Goal: Task Accomplishment & Management: Use online tool/utility

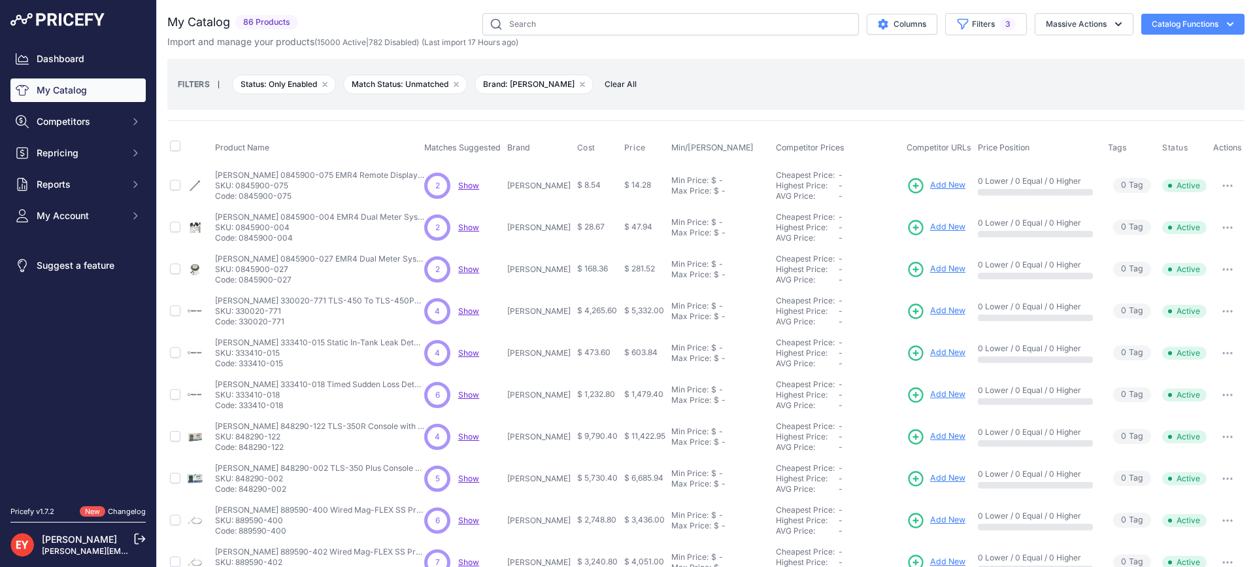
scroll to position [214, 0]
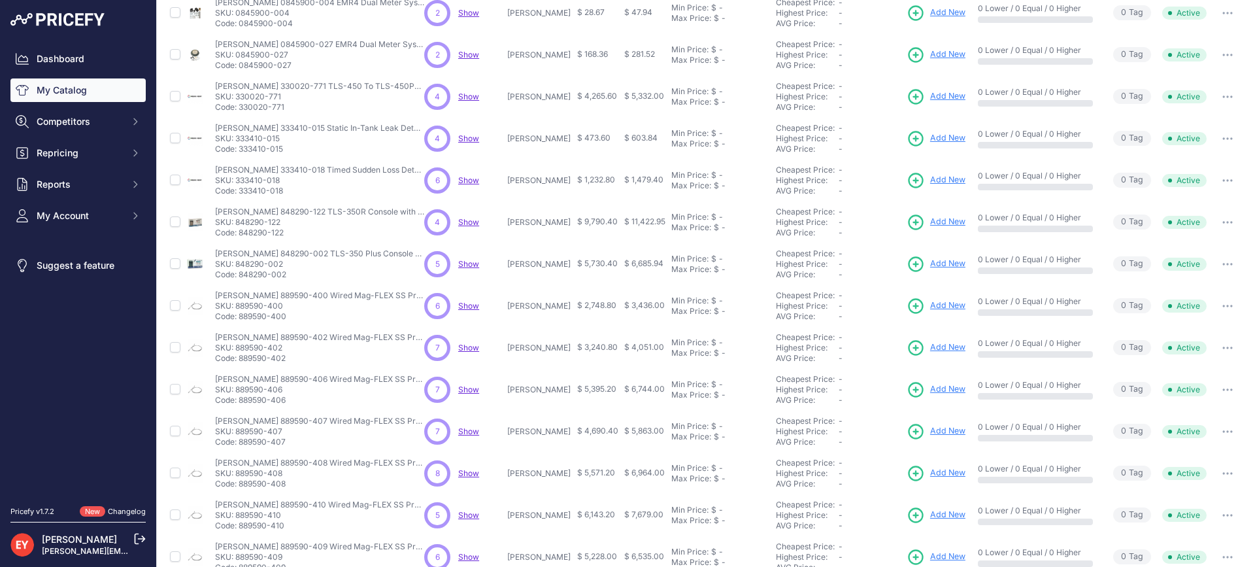
click at [240, 319] on p "Code: 889590-400" at bounding box center [319, 316] width 209 height 10
drag, startPoint x: 282, startPoint y: 360, endPoint x: 242, endPoint y: 361, distance: 39.9
click at [242, 361] on p "Code: 889590-402" at bounding box center [319, 358] width 209 height 10
copy p "889590-402"
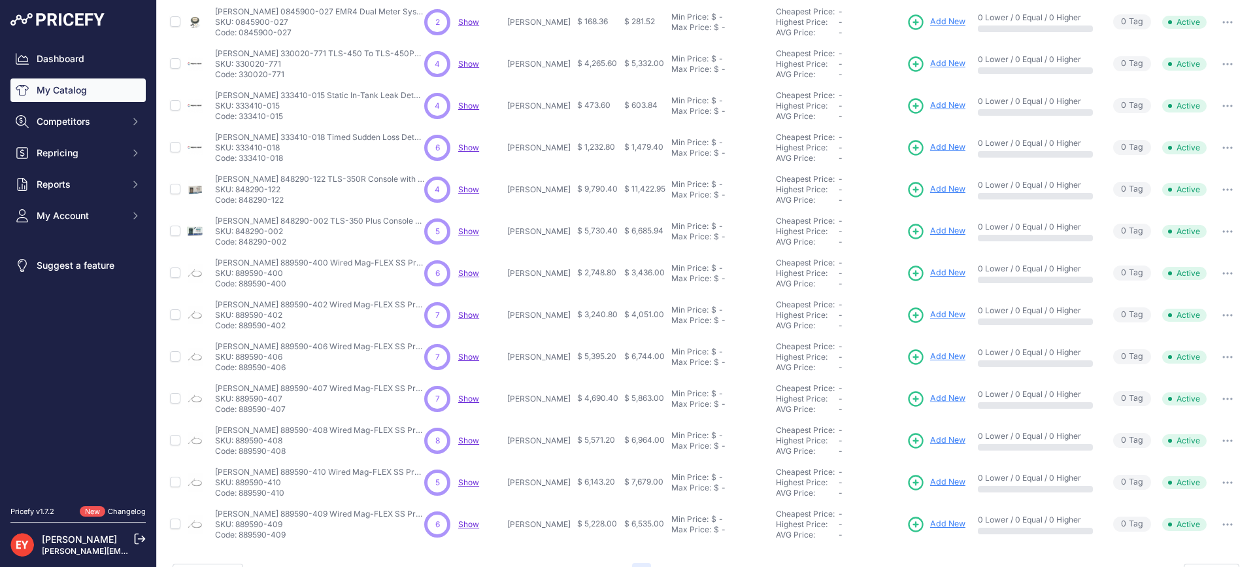
scroll to position [280, 0]
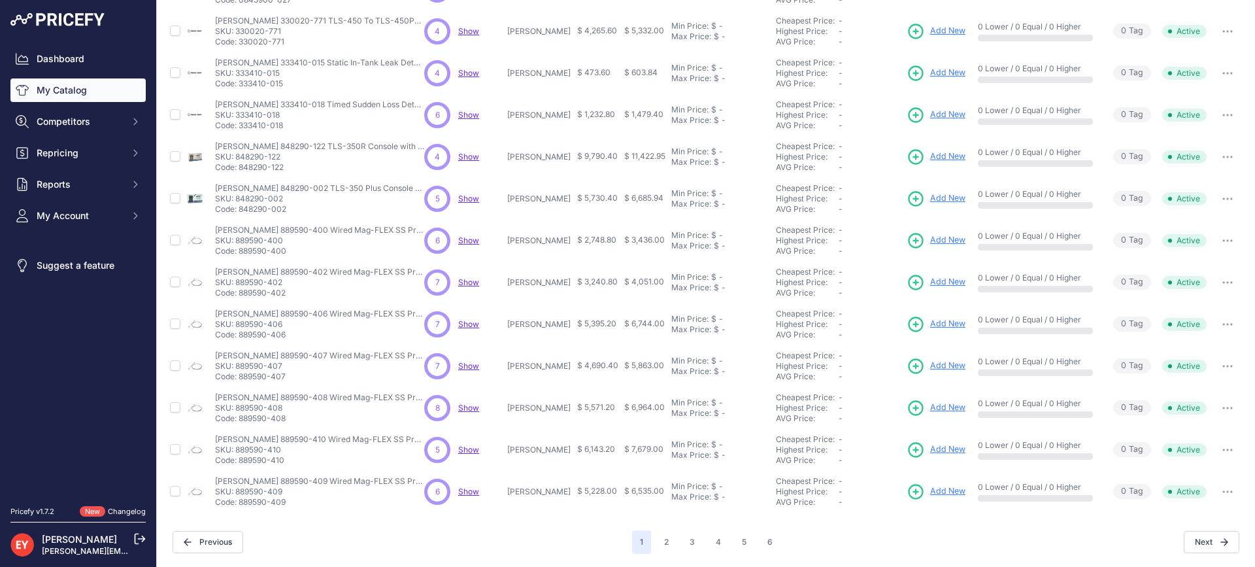
drag, startPoint x: 289, startPoint y: 337, endPoint x: 242, endPoint y: 336, distance: 47.1
click at [242, 336] on p "Code: 889590-406" at bounding box center [319, 334] width 209 height 10
copy p "889590-406"
drag, startPoint x: 287, startPoint y: 380, endPoint x: 239, endPoint y: 385, distance: 47.9
click at [239, 385] on td "Veeder-Root 889590-407 Wired Mag-FLEX SS Probe with SS Water & Product Float fo…" at bounding box center [316, 366] width 209 height 42
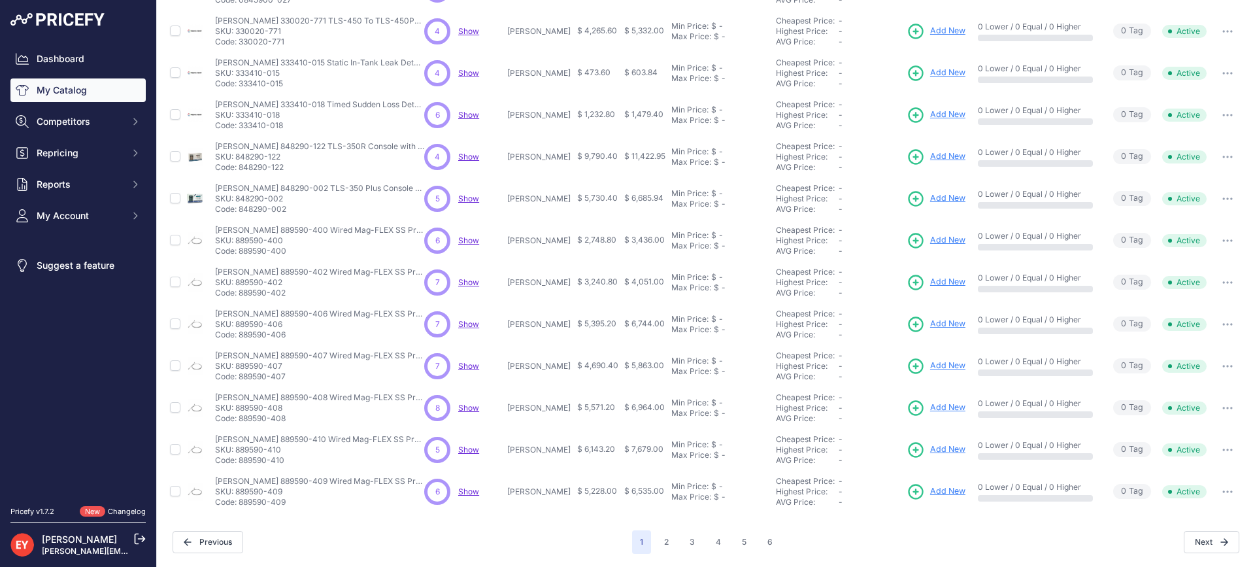
copy p "889590-407"
drag, startPoint x: 290, startPoint y: 422, endPoint x: 240, endPoint y: 423, distance: 49.0
click at [240, 423] on p "Code: 889590-408" at bounding box center [319, 418] width 209 height 10
copy p "889590-408"
click at [669, 537] on button "2" at bounding box center [666, 542] width 20 height 24
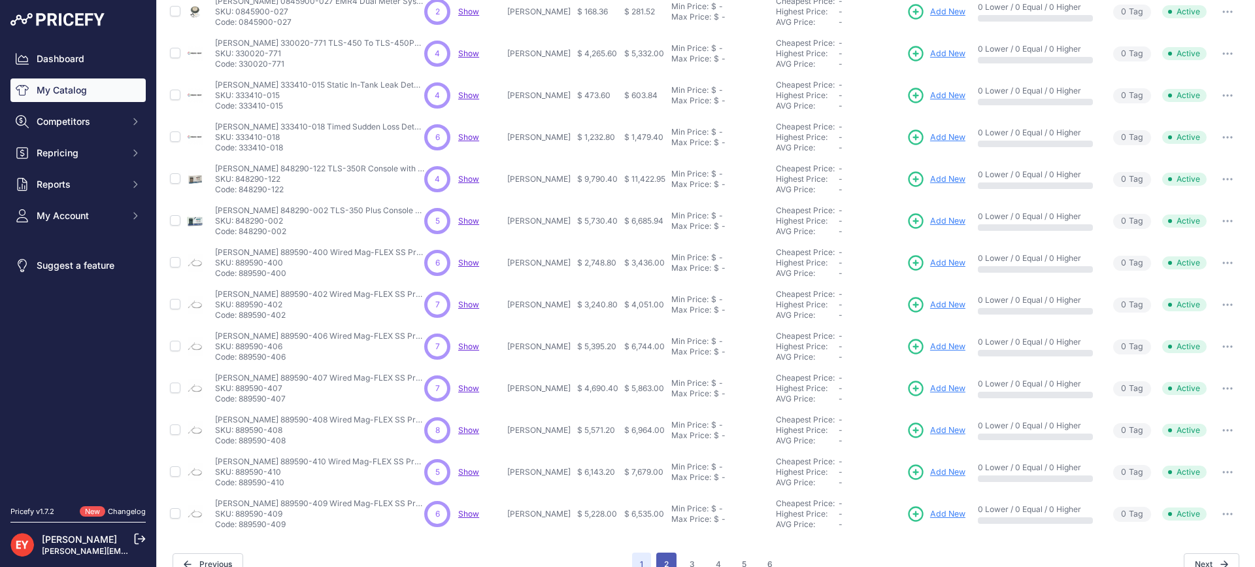
scroll to position [302, 0]
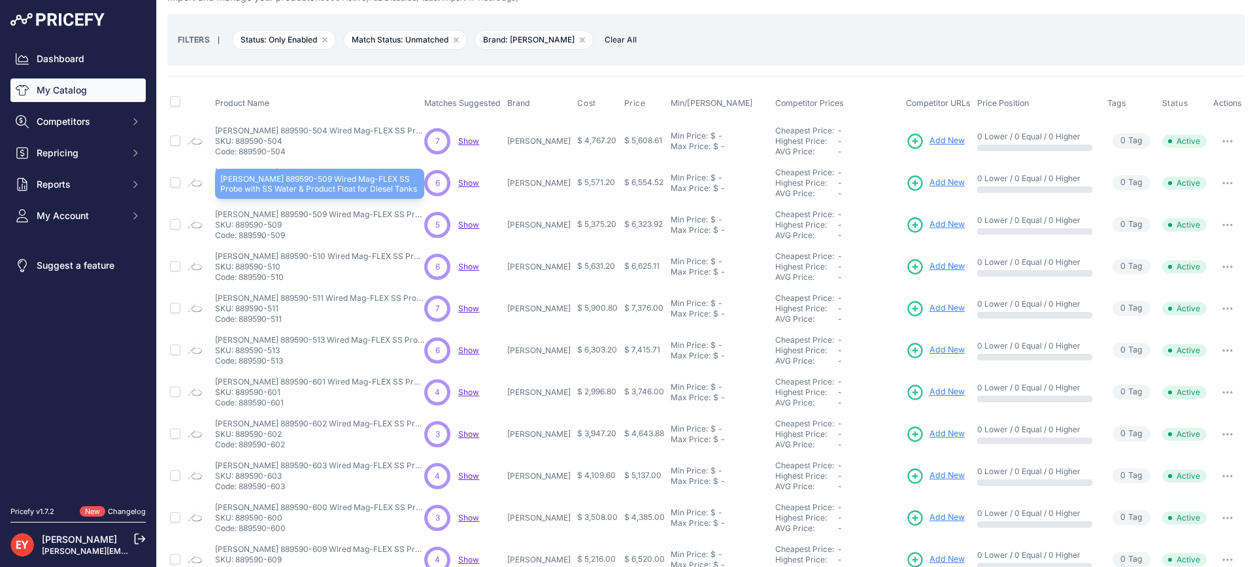
scroll to position [65, 0]
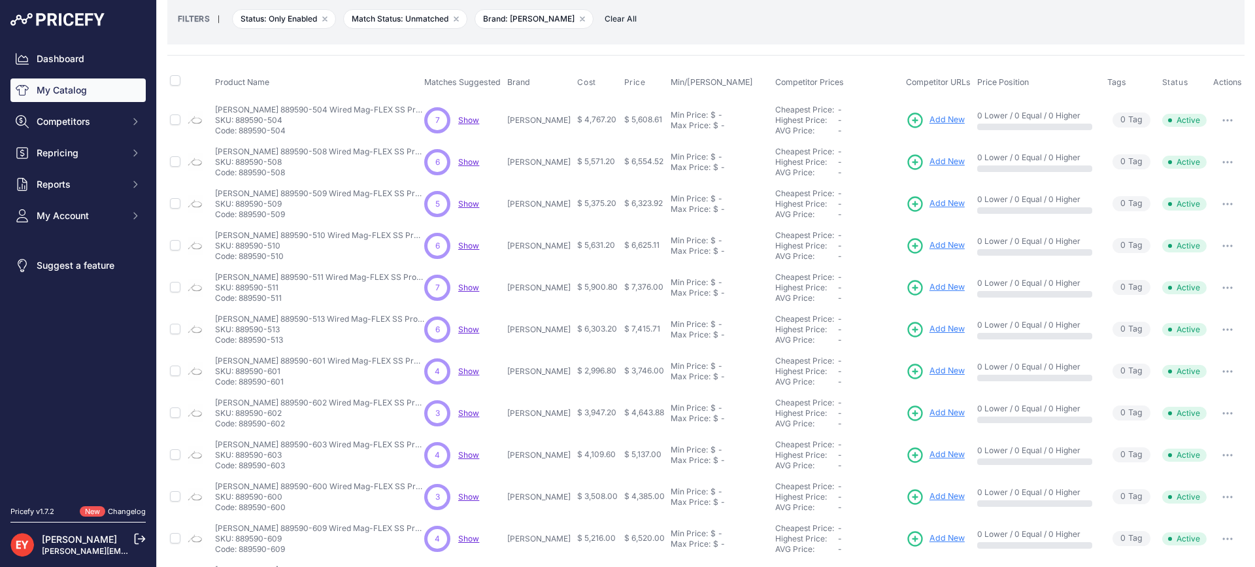
drag, startPoint x: 290, startPoint y: 219, endPoint x: 241, endPoint y: 220, distance: 48.4
click at [241, 220] on td "Veeder-Root 889590-509 Wired Mag-FLEX SS Probe with SS Water & Product Float fo…" at bounding box center [316, 204] width 209 height 42
copy p "889590-509"
drag, startPoint x: 285, startPoint y: 341, endPoint x: 240, endPoint y: 342, distance: 44.4
click at [240, 342] on p "Code: 889590-513" at bounding box center [319, 340] width 209 height 10
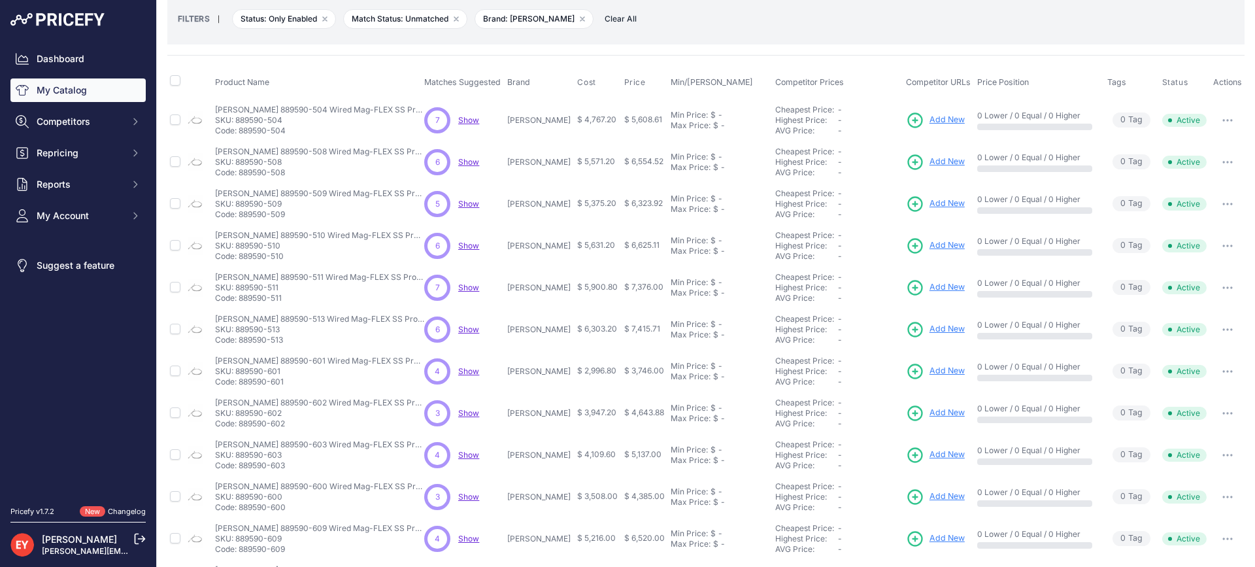
copy p "889590-513"
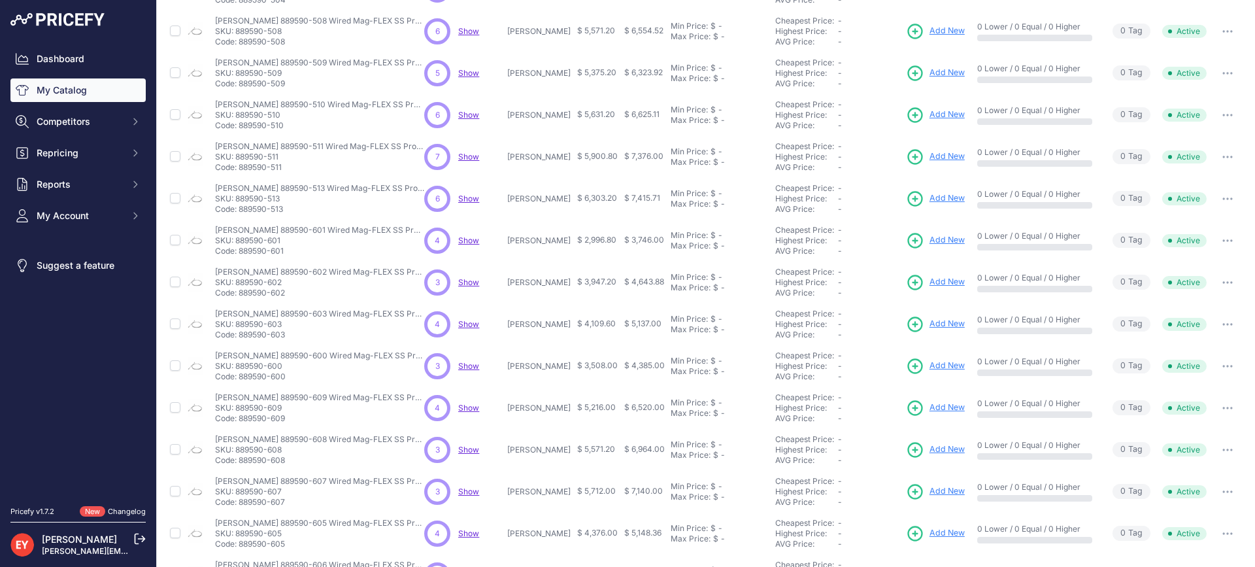
scroll to position [261, 0]
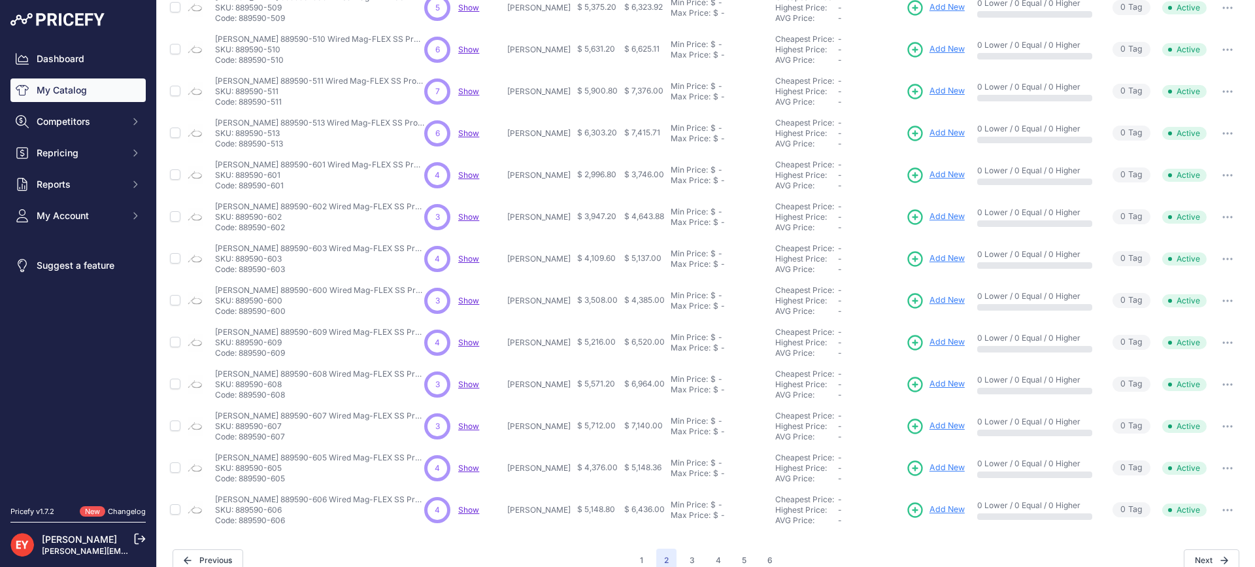
drag, startPoint x: 288, startPoint y: 313, endPoint x: 239, endPoint y: 318, distance: 48.6
click at [239, 318] on td "Veeder-Root 889590-600 Wired Mag-FLEX SS Probe with SS Product Float for Gasoli…" at bounding box center [316, 301] width 209 height 42
copy p "889590-600"
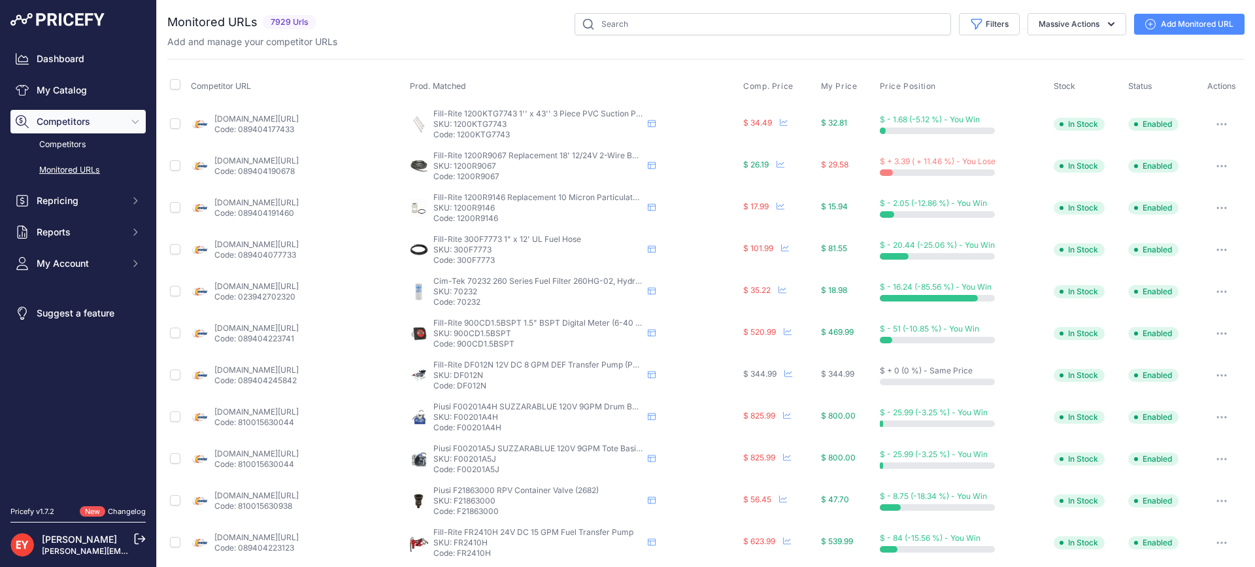
click at [66, 89] on link "My Catalog" at bounding box center [77, 90] width 135 height 24
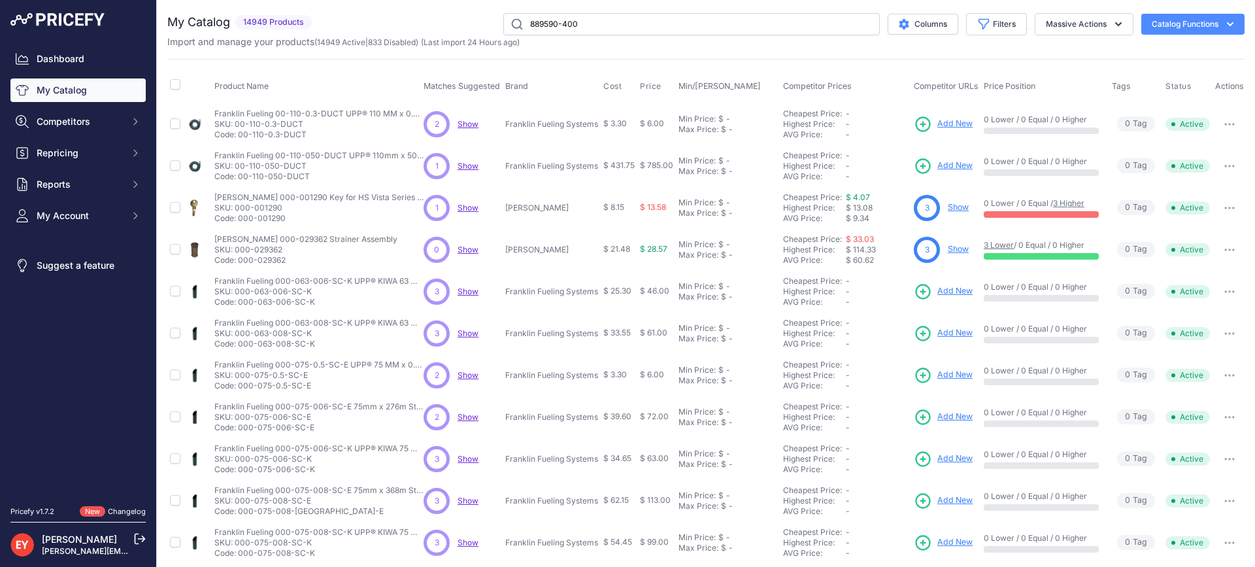
type input "889590-400"
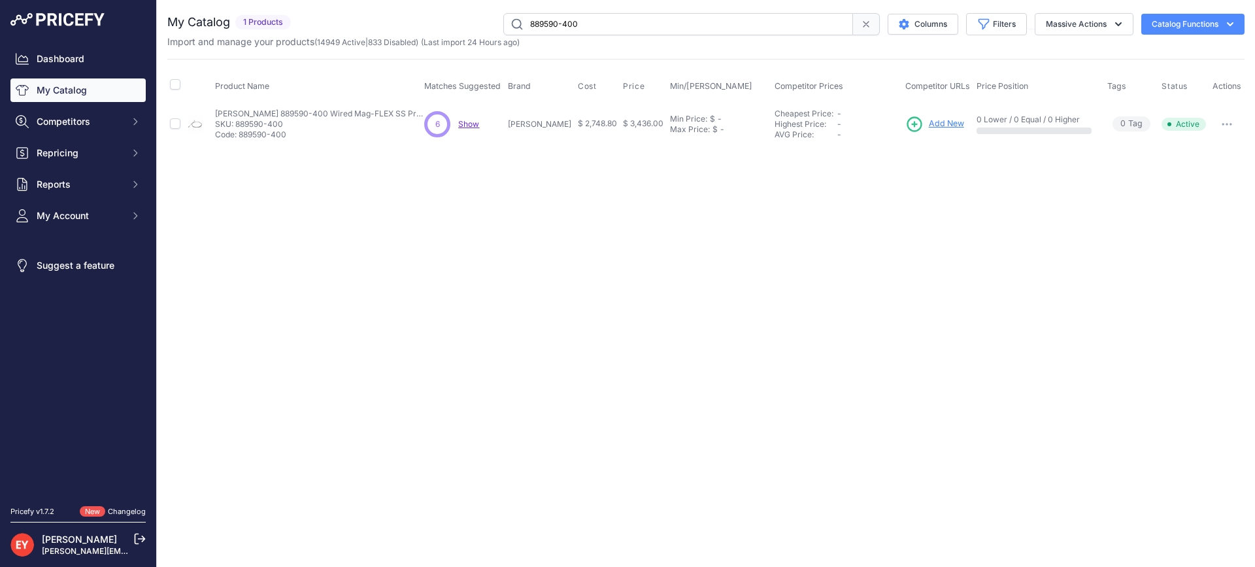
click at [930, 124] on span "Add New" at bounding box center [946, 124] width 35 height 12
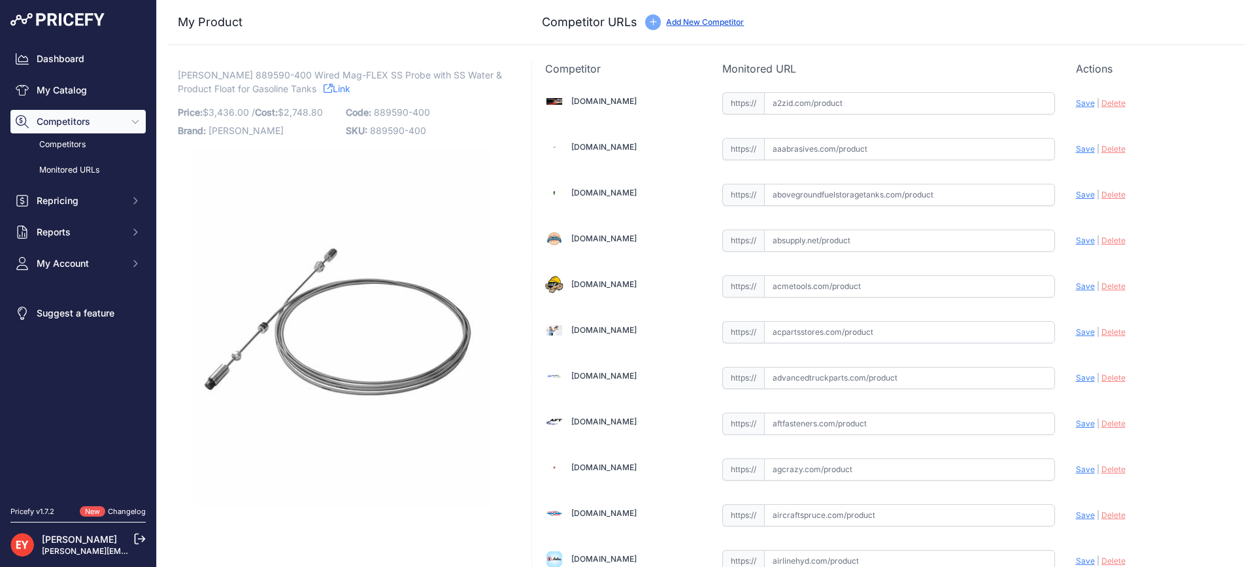
scroll to position [9188, 0]
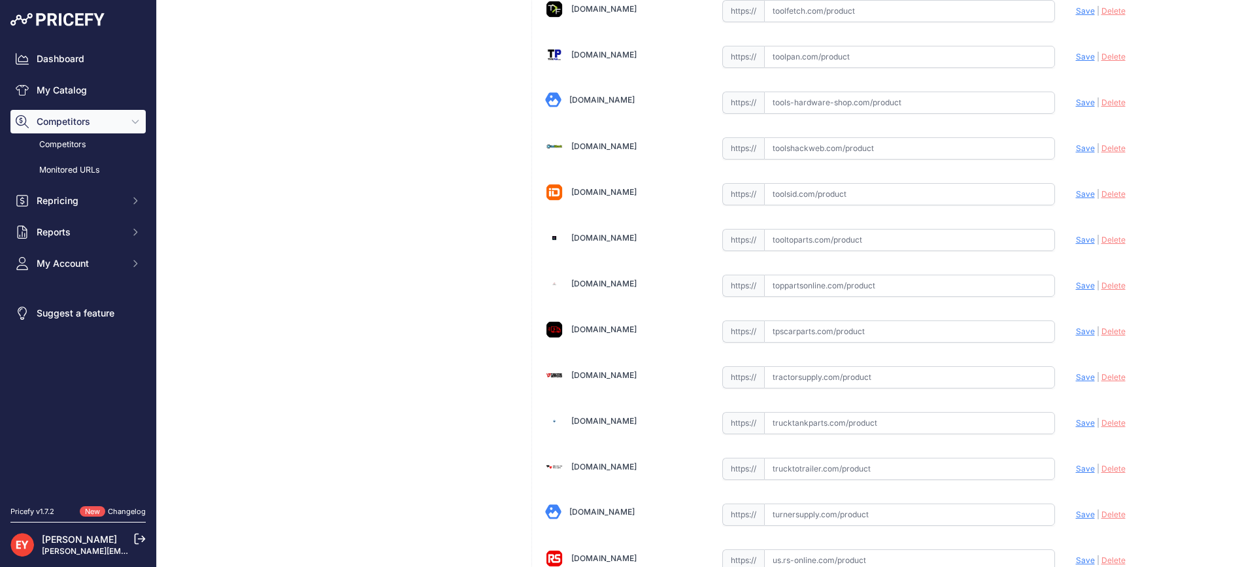
drag, startPoint x: 800, startPoint y: 292, endPoint x: 672, endPoint y: 118, distance: 216.1
click at [799, 291] on input "text" at bounding box center [909, 285] width 291 height 22
paste input "[URL][DOMAIN_NAME][PERSON_NAME]"
click at [1076, 285] on span "Save" at bounding box center [1085, 285] width 19 height 10
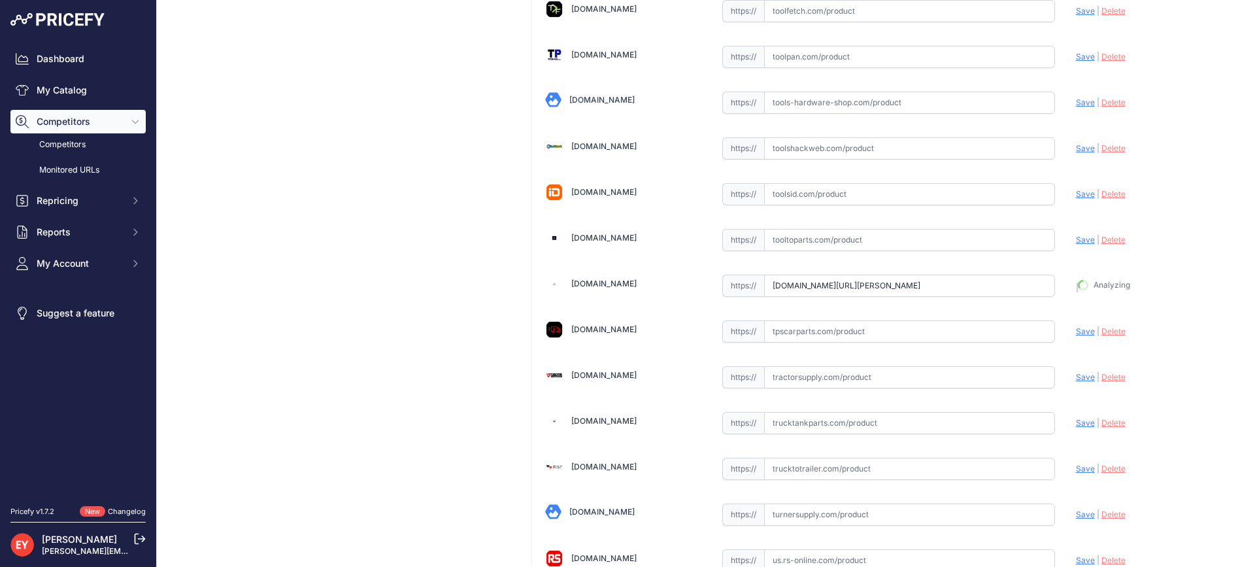
type input "https://www.toppartsonline.com/product/veeder-root-889590-400-wired-mag-flex-ss…"
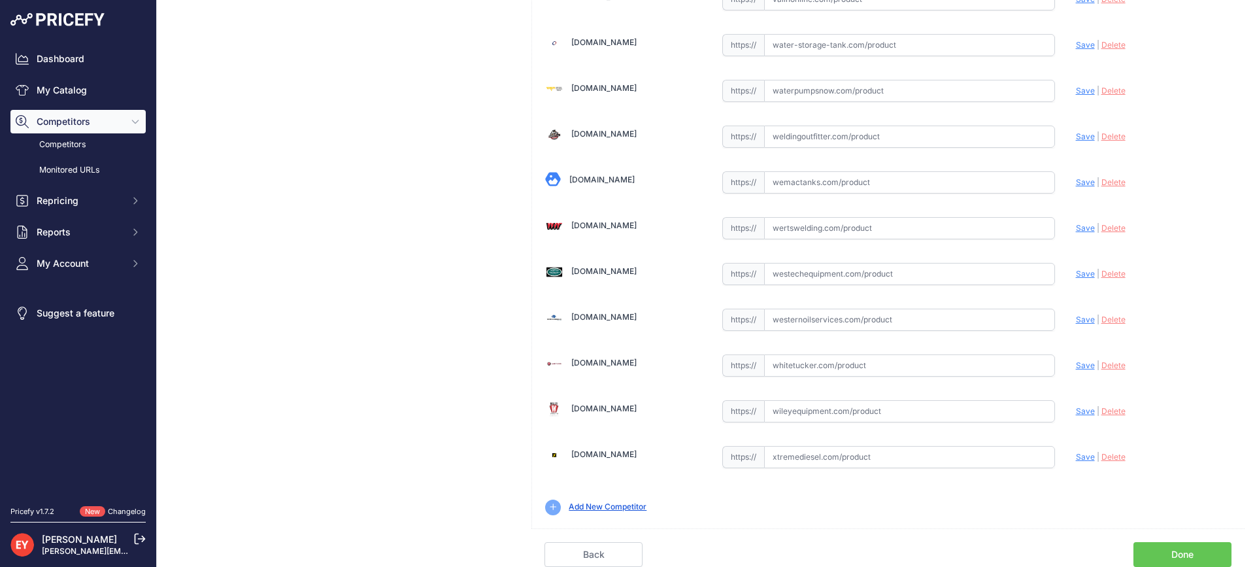
click at [1170, 549] on link "Done" at bounding box center [1182, 554] width 98 height 25
